Goal: Check status

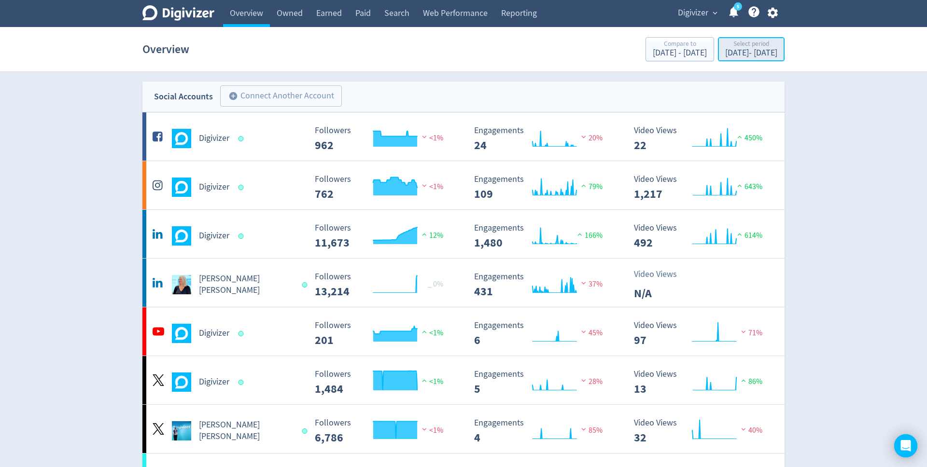
click at [752, 53] on div "[DATE] - [DATE]" at bounding box center [751, 53] width 52 height 9
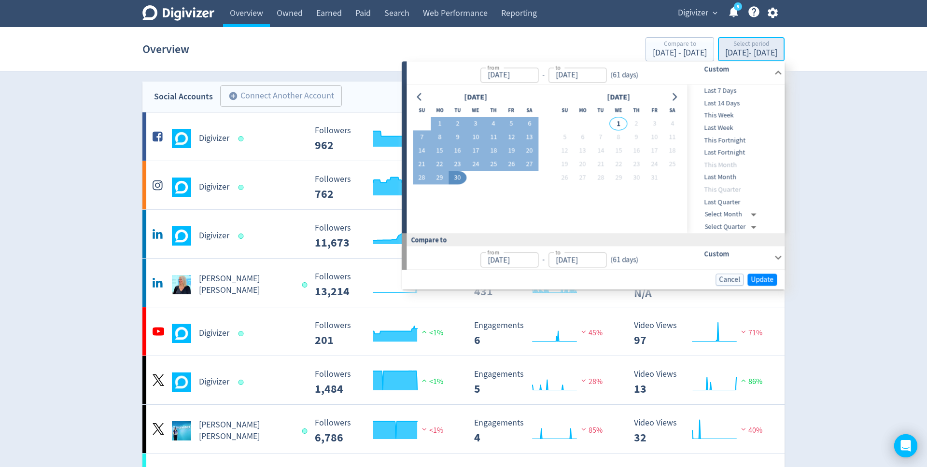
type input "[DATE]"
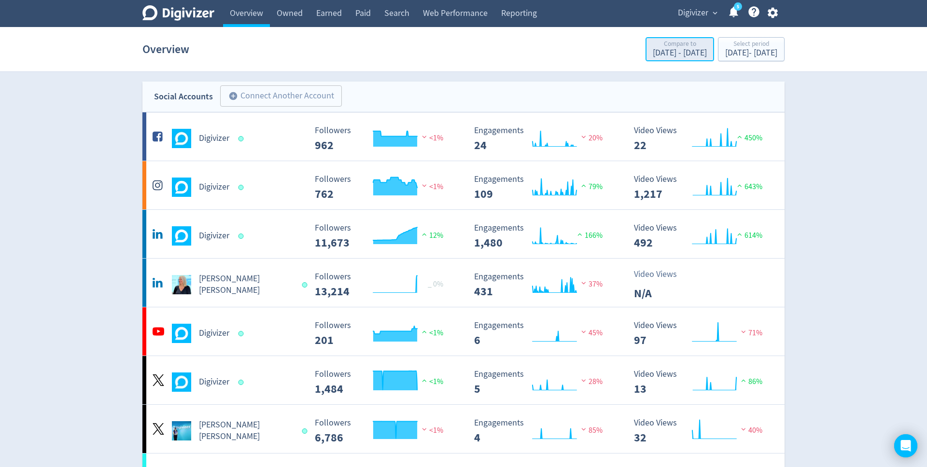
click at [653, 55] on div "[DATE] - [DATE]" at bounding box center [680, 53] width 54 height 9
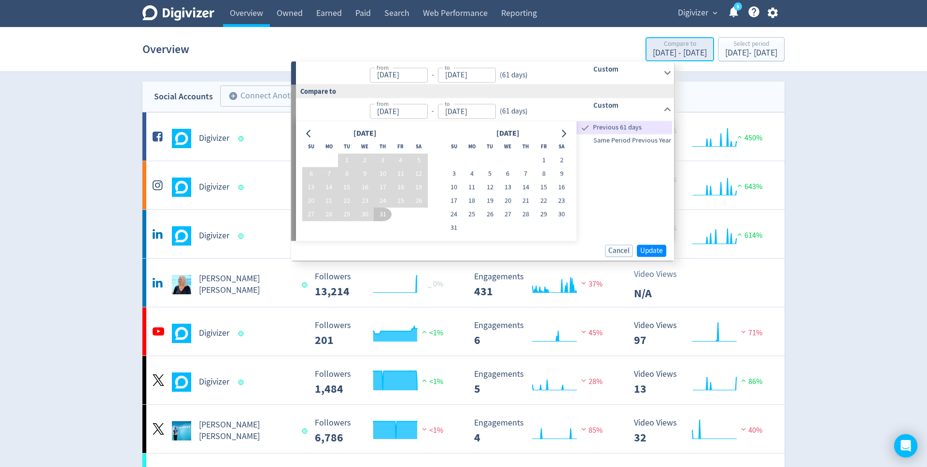
type input "[DATE]"
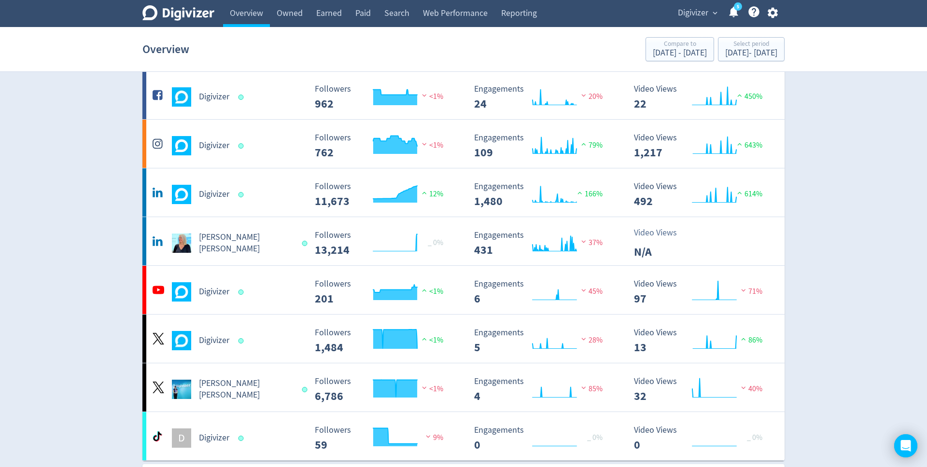
scroll to position [43, 0]
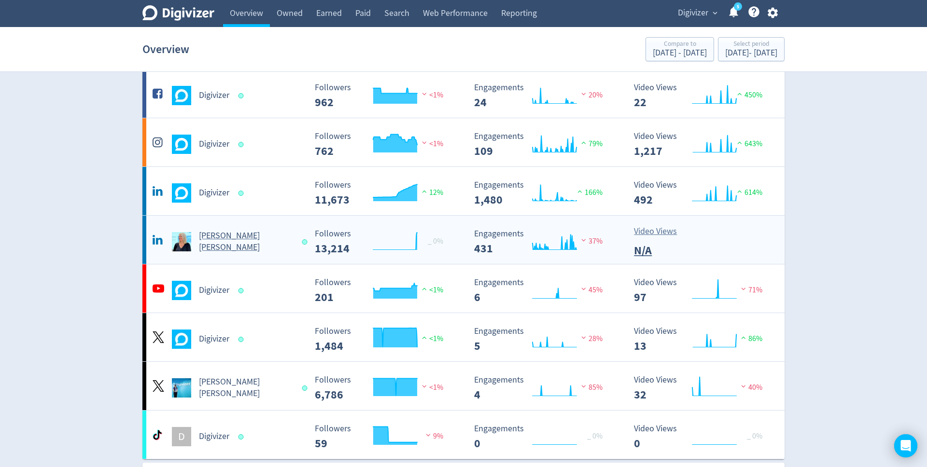
click at [226, 243] on h5 "[PERSON_NAME] [PERSON_NAME]" at bounding box center [246, 241] width 94 height 23
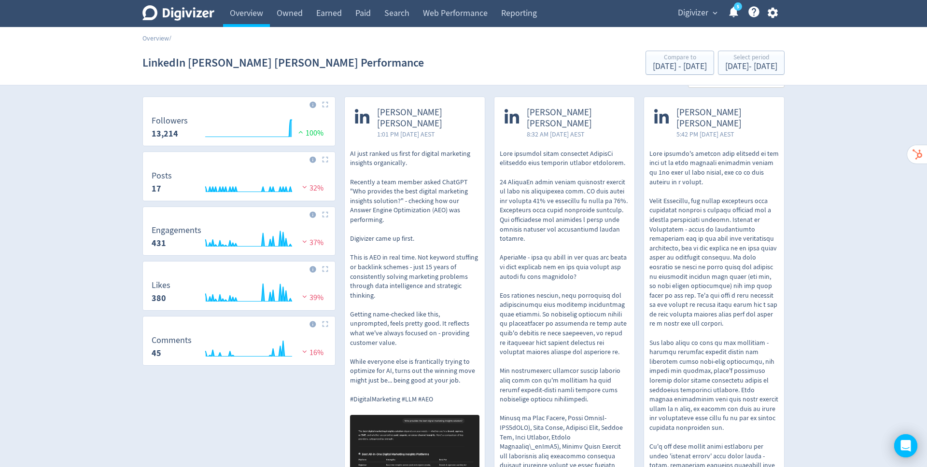
scroll to position [26, 0]
click at [250, 20] on link "Overview" at bounding box center [246, 13] width 47 height 27
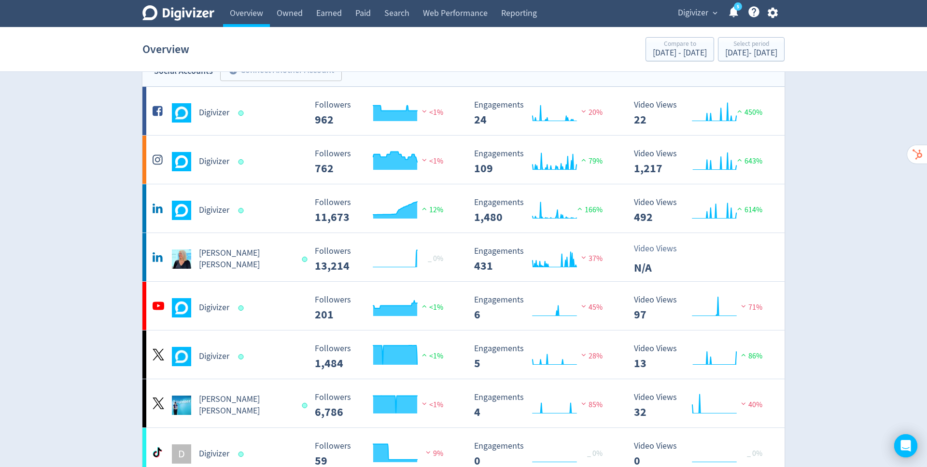
scroll to position [28, 0]
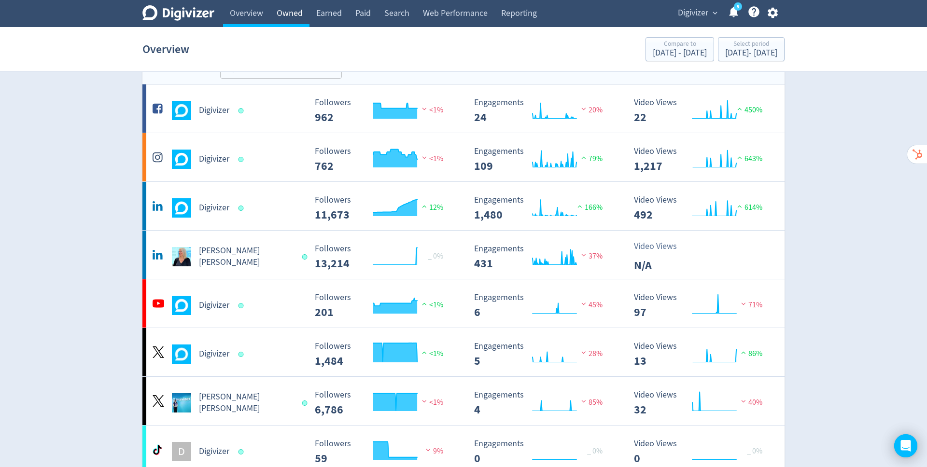
click at [293, 15] on link "Owned" at bounding box center [290, 13] width 40 height 27
